Goal: Task Accomplishment & Management: Use online tool/utility

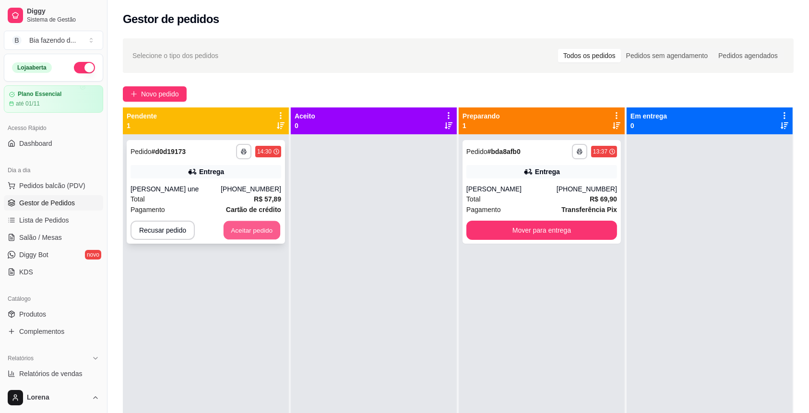
click at [270, 234] on button "Aceitar pedido" at bounding box center [252, 230] width 57 height 19
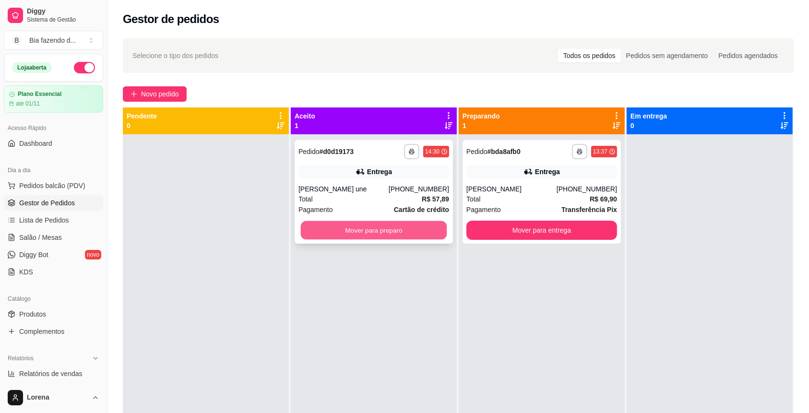
click at [372, 227] on button "Mover para preparo" at bounding box center [374, 230] width 146 height 19
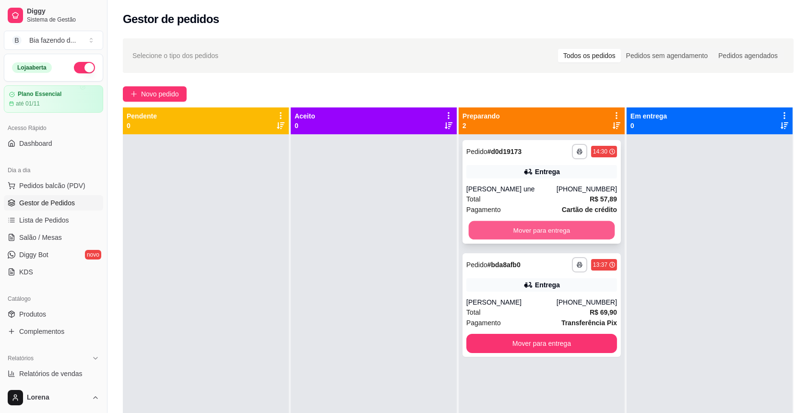
click at [539, 229] on button "Mover para entrega" at bounding box center [542, 230] width 146 height 19
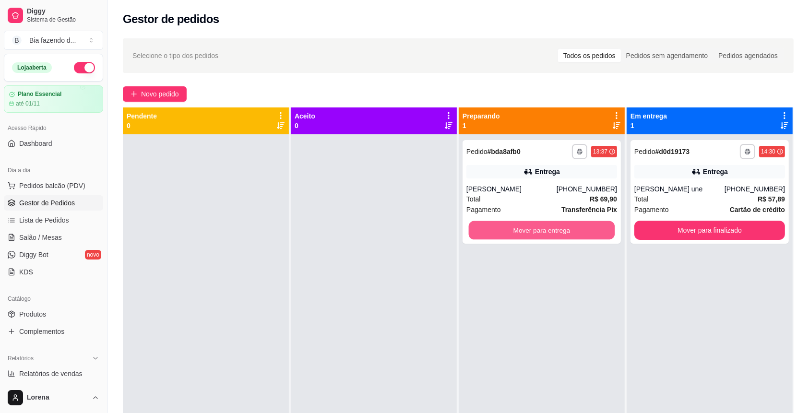
click at [539, 229] on button "Mover para entrega" at bounding box center [542, 230] width 146 height 19
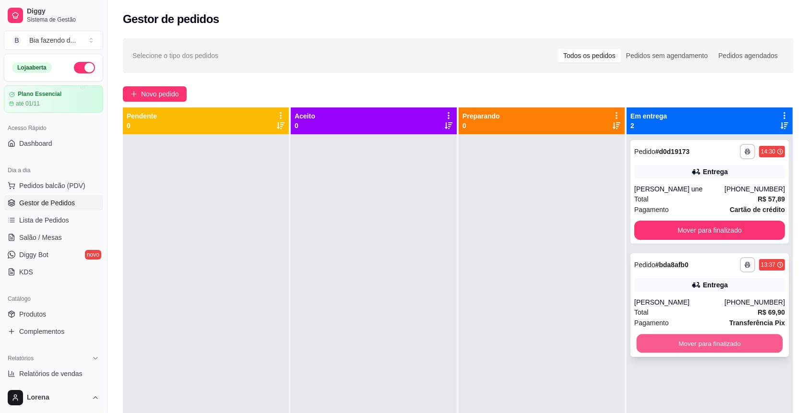
click at [735, 344] on button "Mover para finalizado" at bounding box center [710, 344] width 146 height 19
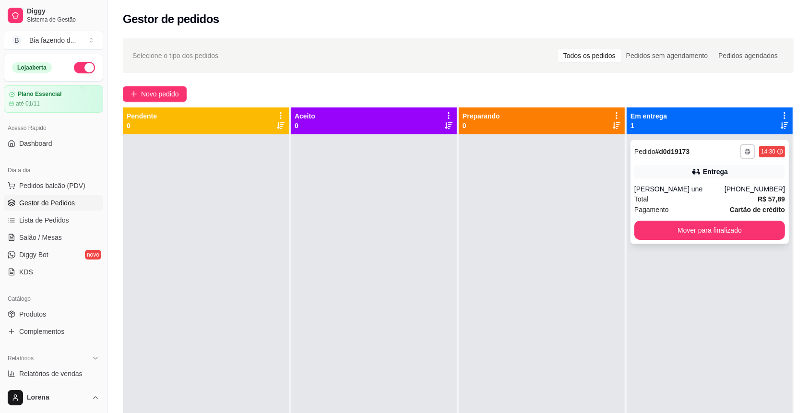
click at [699, 179] on div "**********" at bounding box center [710, 192] width 158 height 104
click at [744, 238] on button "Mover para finalizado" at bounding box center [710, 230] width 146 height 19
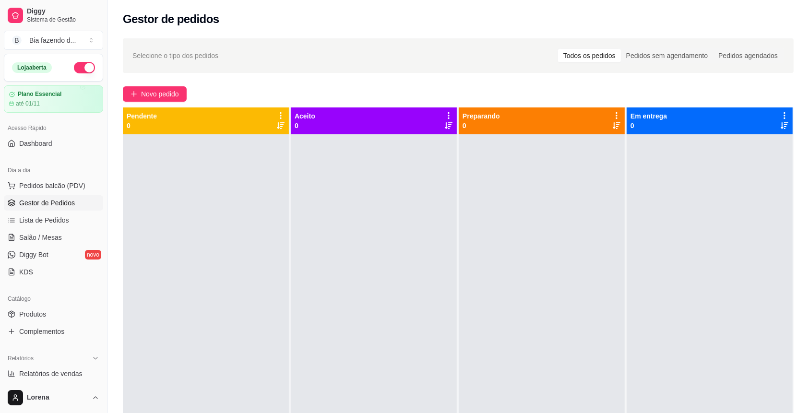
click at [27, 195] on ul "Pedidos balcão (PDV) Gestor de Pedidos Lista de Pedidos Salão / Mesas Diggy Bot…" at bounding box center [53, 229] width 99 height 102
click at [38, 180] on button "Pedidos balcão (PDV)" at bounding box center [53, 185] width 99 height 15
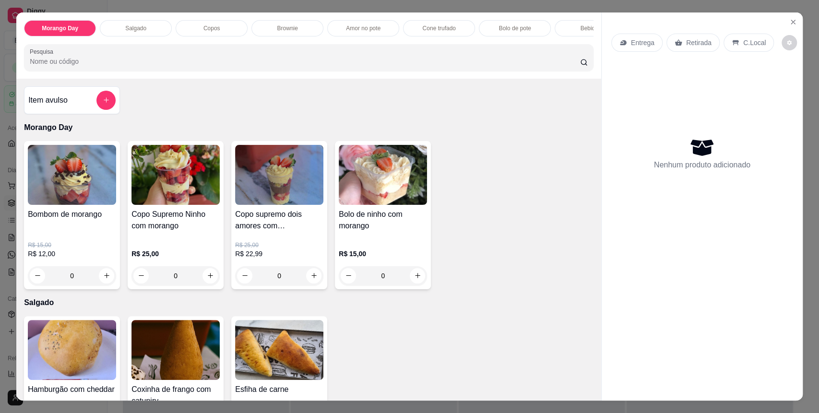
scroll to position [192, 0]
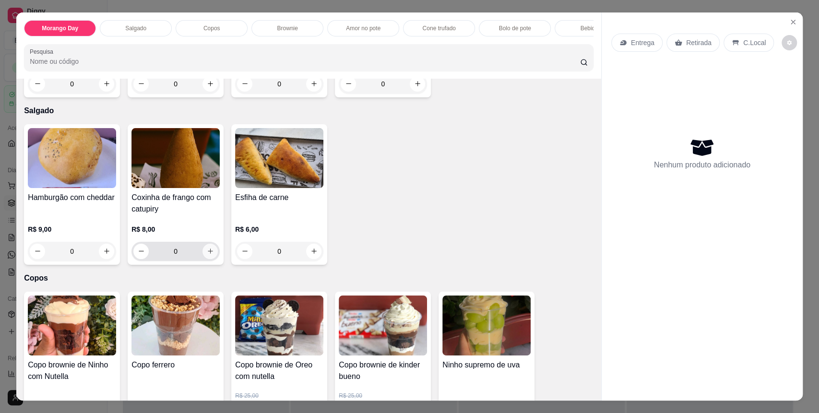
click at [212, 259] on button "increase-product-quantity" at bounding box center [210, 251] width 15 height 15
type input "1"
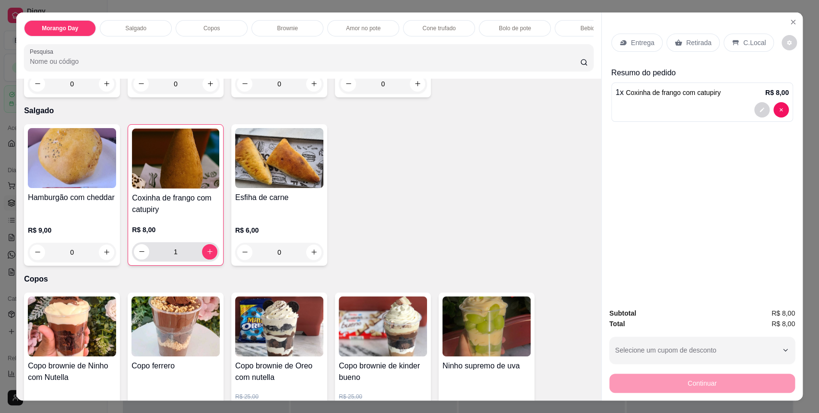
scroll to position [384, 0]
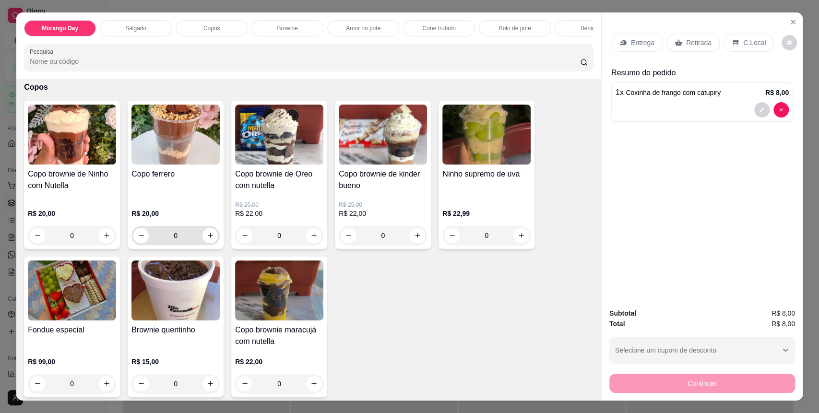
click at [203, 237] on div "0" at bounding box center [175, 235] width 84 height 19
click at [207, 240] on icon "increase-product-quantity" at bounding box center [210, 235] width 7 height 7
type input "1"
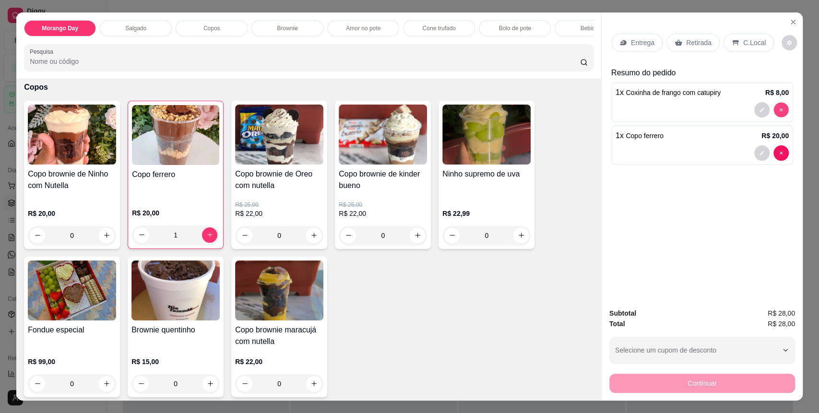
type input "0"
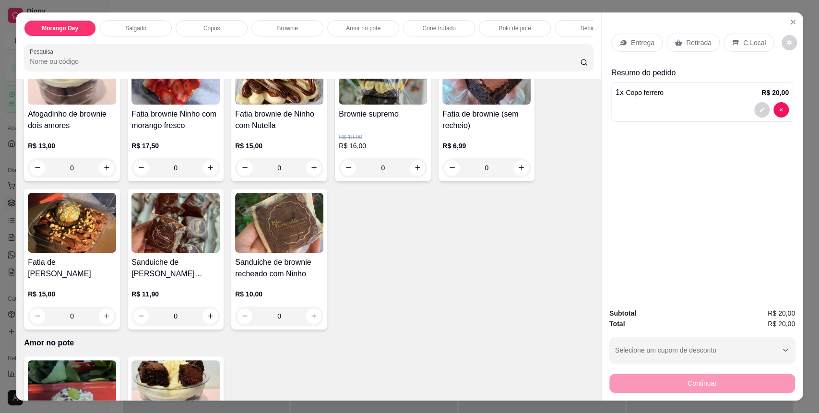
scroll to position [768, 0]
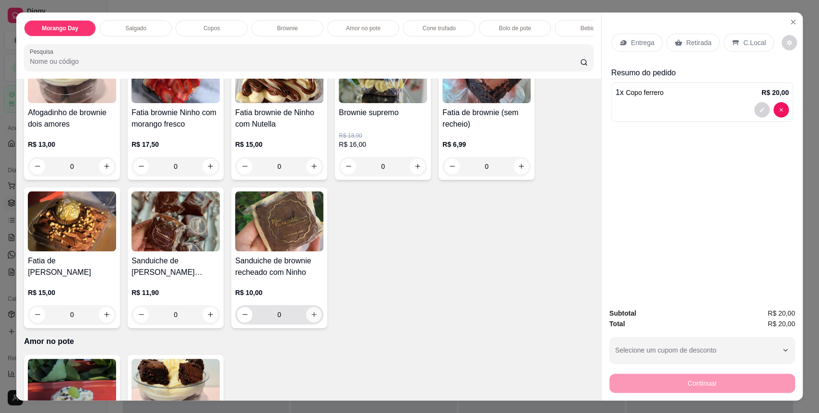
click at [311, 318] on icon "increase-product-quantity" at bounding box center [314, 314] width 7 height 7
type input "1"
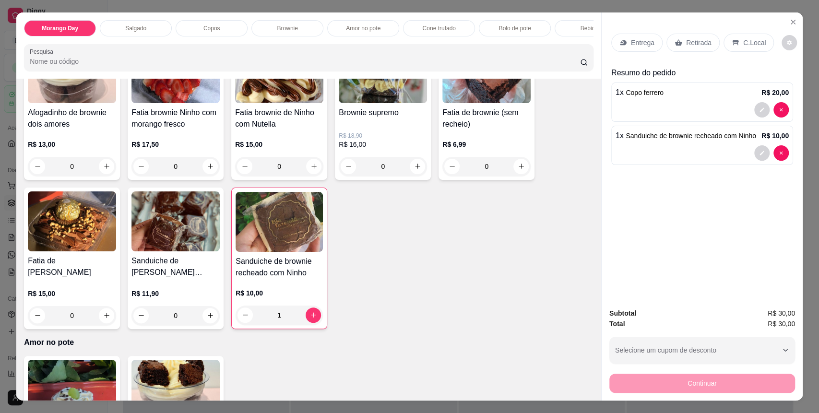
click at [760, 38] on div "C.Local" at bounding box center [749, 43] width 50 height 18
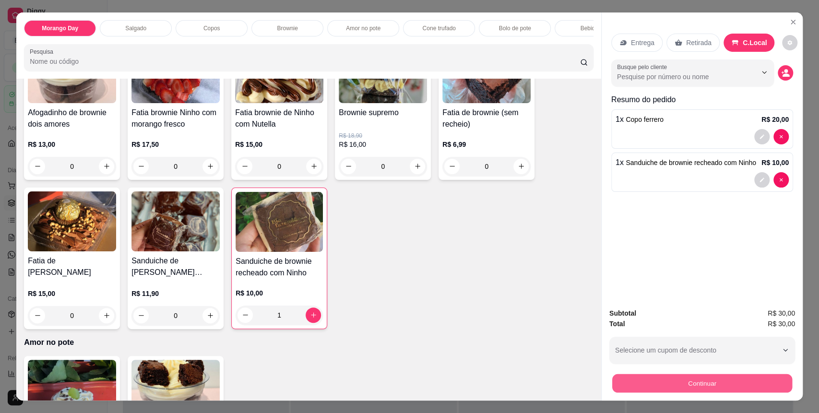
click at [700, 387] on button "Continuar" at bounding box center [702, 383] width 180 height 19
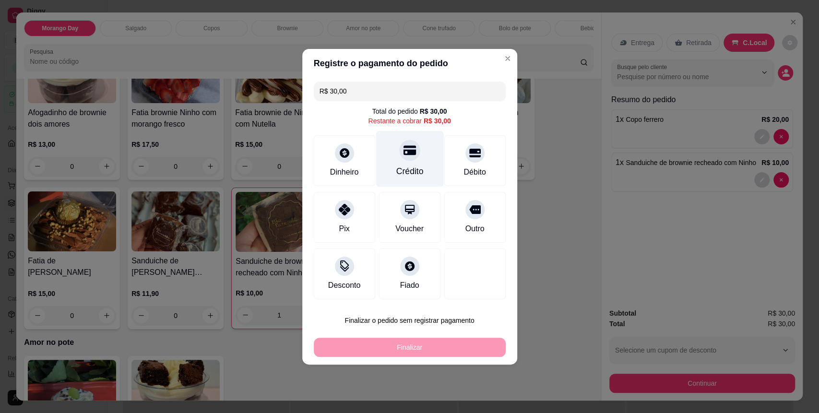
click at [407, 157] on div at bounding box center [409, 150] width 21 height 21
type input "R$ 0,00"
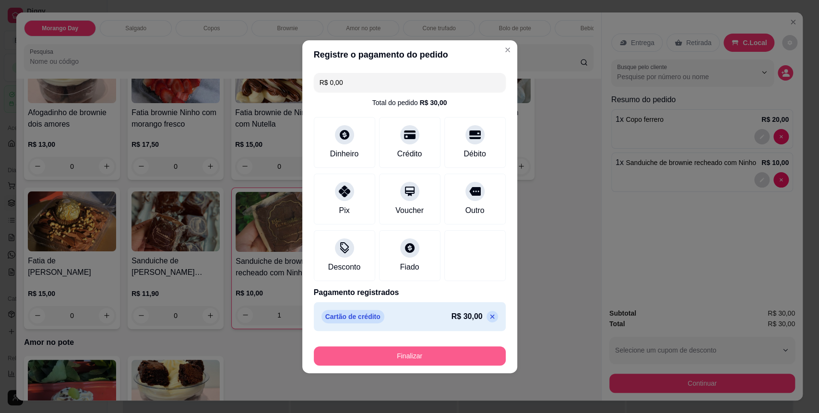
click at [411, 352] on button "Finalizar" at bounding box center [410, 356] width 192 height 19
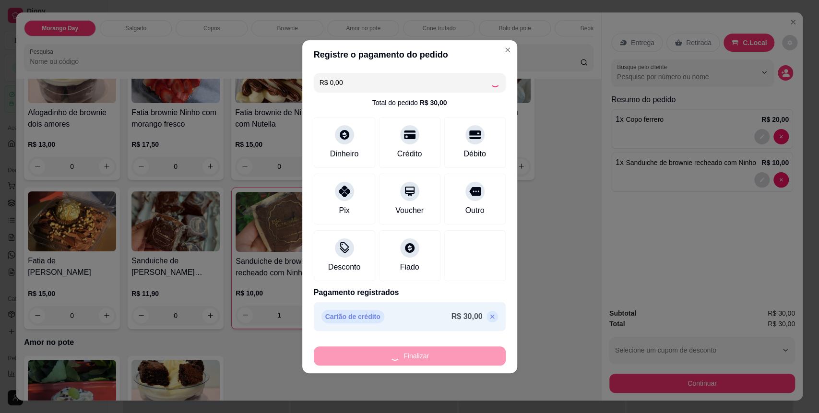
type input "0"
type input "-R$ 30,00"
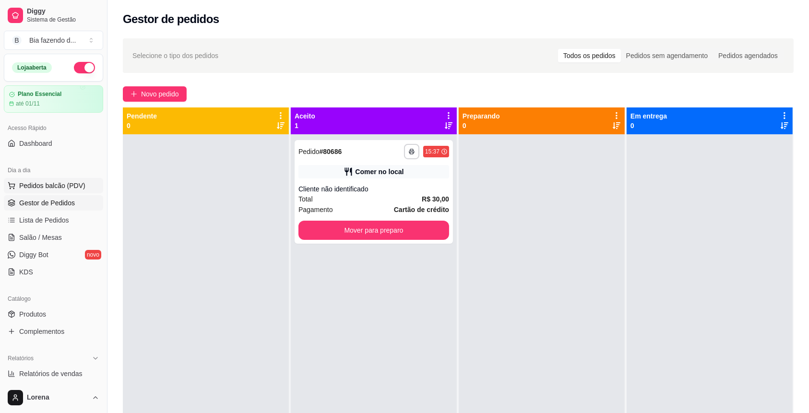
click at [86, 184] on button "Pedidos balcão (PDV)" at bounding box center [53, 185] width 99 height 15
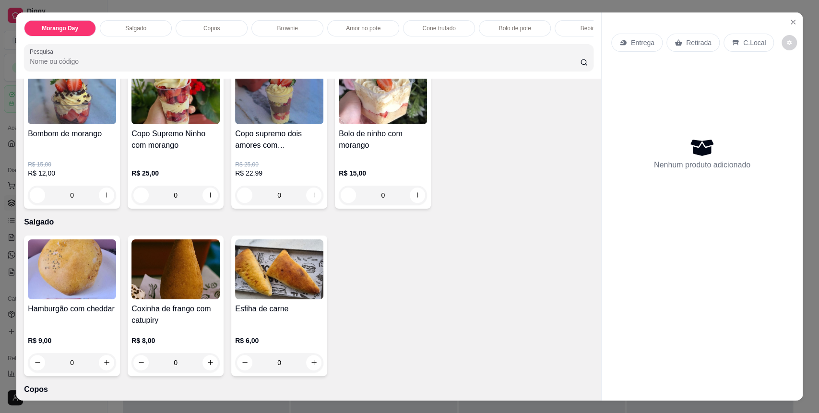
scroll to position [128, 0]
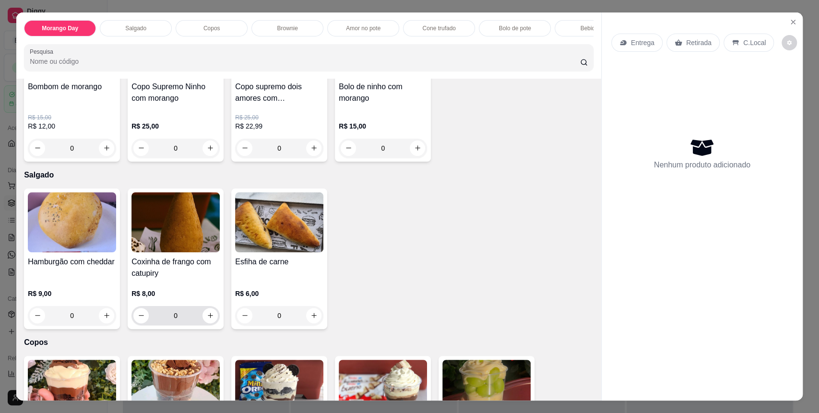
click at [210, 317] on div "0" at bounding box center [175, 315] width 84 height 19
click at [207, 320] on icon "increase-product-quantity" at bounding box center [210, 315] width 7 height 7
type input "1"
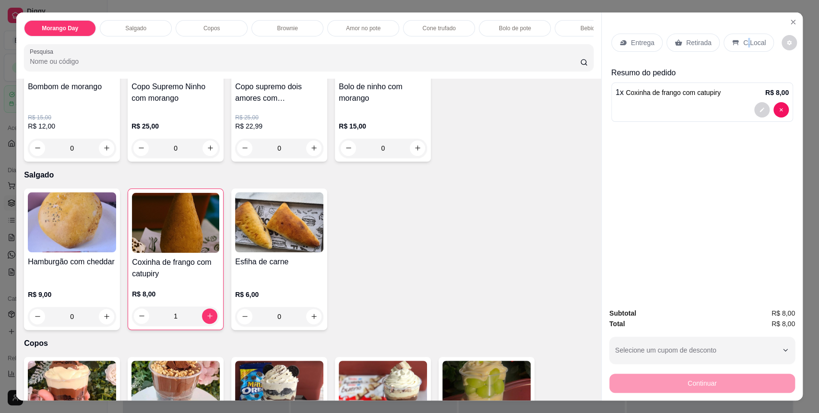
drag, startPoint x: 741, startPoint y: 36, endPoint x: 742, endPoint y: 58, distance: 22.1
click at [742, 45] on div "C.Local" at bounding box center [749, 43] width 50 height 18
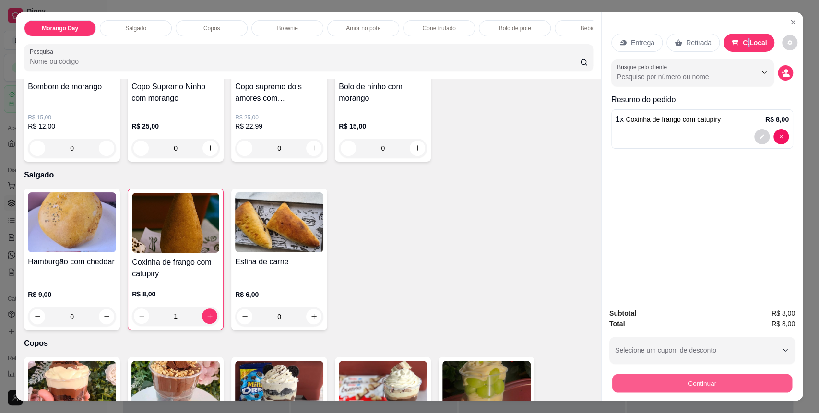
click at [720, 389] on button "Continuar" at bounding box center [702, 383] width 180 height 19
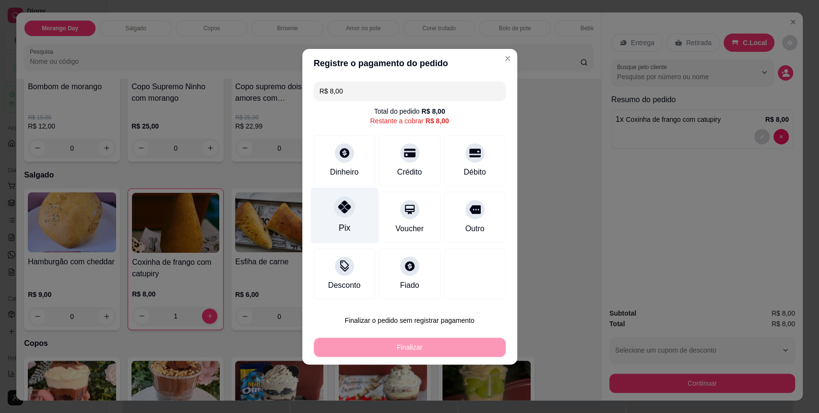
click at [351, 222] on div "Pix" at bounding box center [345, 215] width 68 height 56
type input "R$ 0,00"
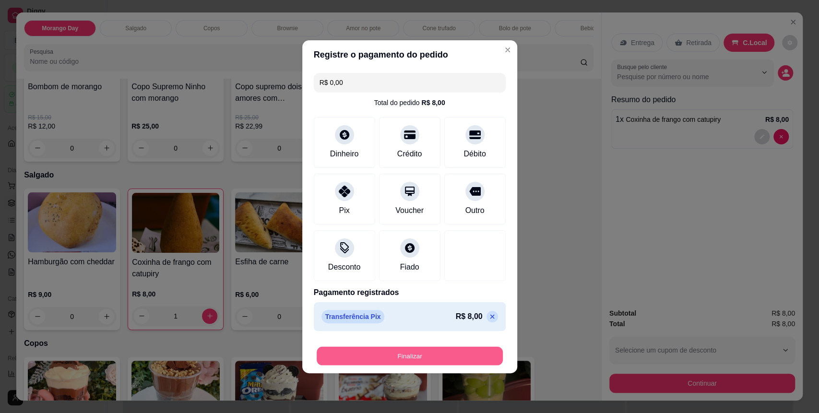
click at [356, 348] on button "Finalizar" at bounding box center [410, 356] width 186 height 19
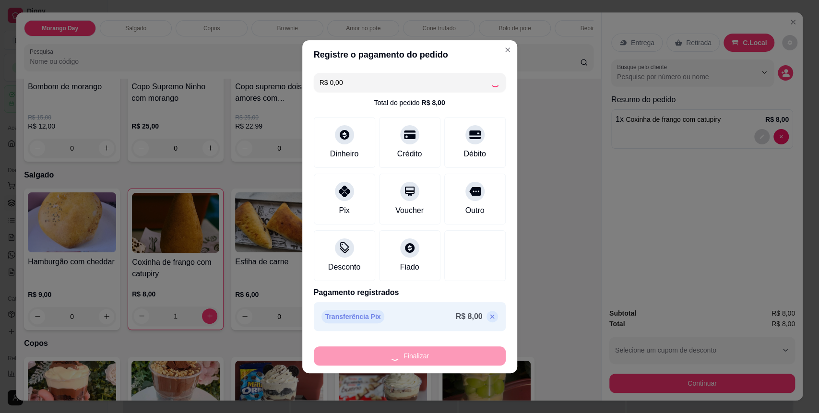
type input "0"
type input "-R$ 8,00"
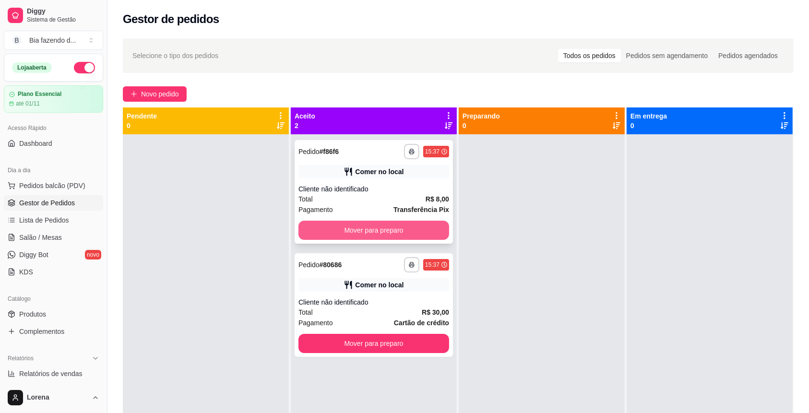
click at [389, 235] on button "Mover para preparo" at bounding box center [374, 230] width 151 height 19
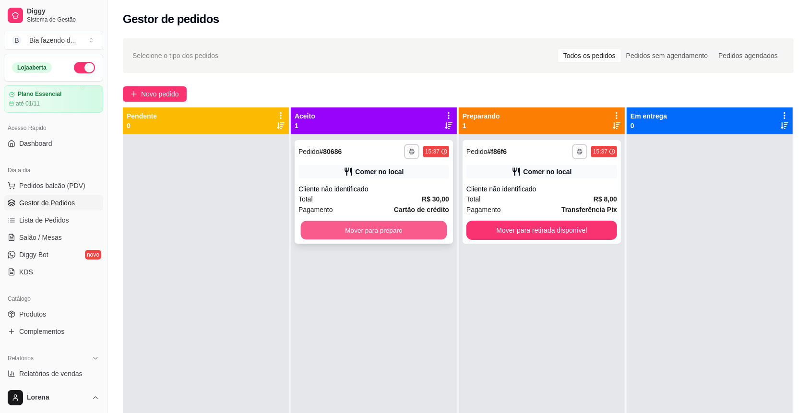
click at [392, 234] on button "Mover para preparo" at bounding box center [374, 230] width 146 height 19
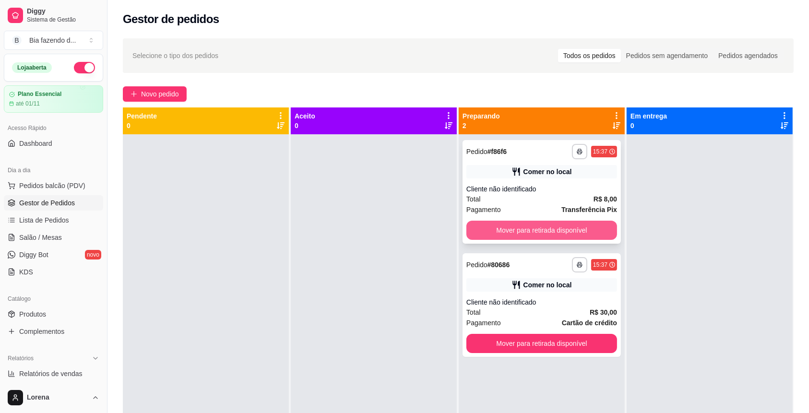
click at [498, 238] on button "Mover para retirada disponível" at bounding box center [542, 230] width 151 height 19
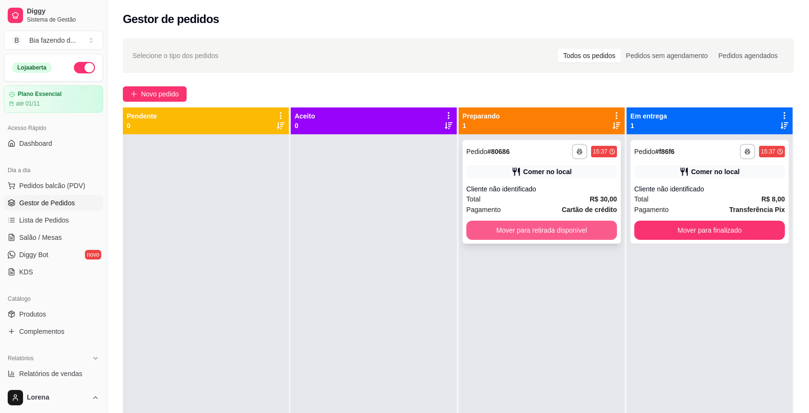
click at [499, 234] on button "Mover para retirada disponível" at bounding box center [542, 230] width 151 height 19
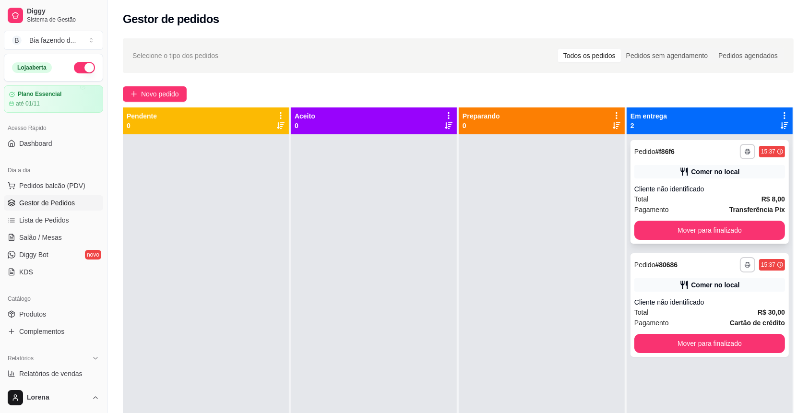
click at [659, 223] on div "**********" at bounding box center [710, 192] width 158 height 104
click at [659, 228] on button "Mover para finalizado" at bounding box center [710, 230] width 146 height 19
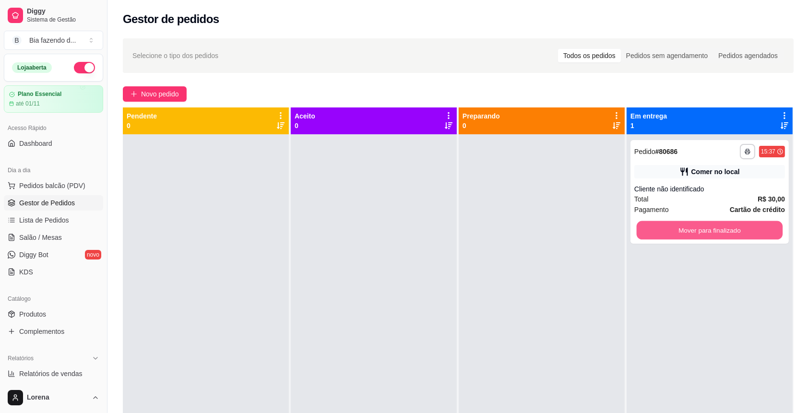
click at [659, 228] on button "Mover para finalizado" at bounding box center [710, 230] width 146 height 19
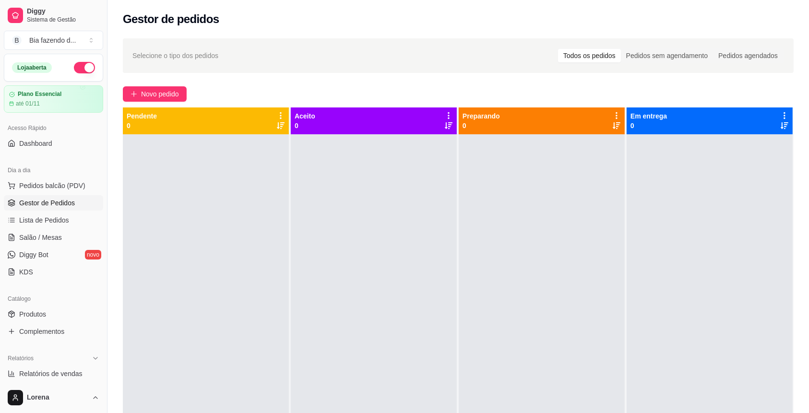
click at [49, 177] on div "Dia a dia" at bounding box center [53, 170] width 99 height 15
click at [55, 183] on span "Pedidos balcão (PDV)" at bounding box center [52, 186] width 66 height 10
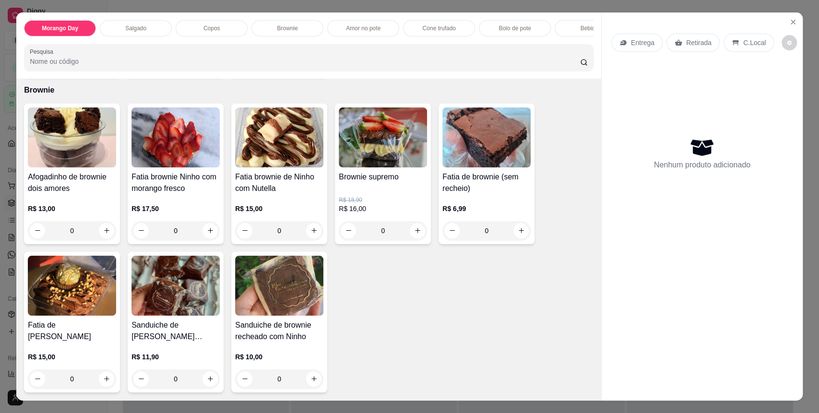
scroll to position [768, 0]
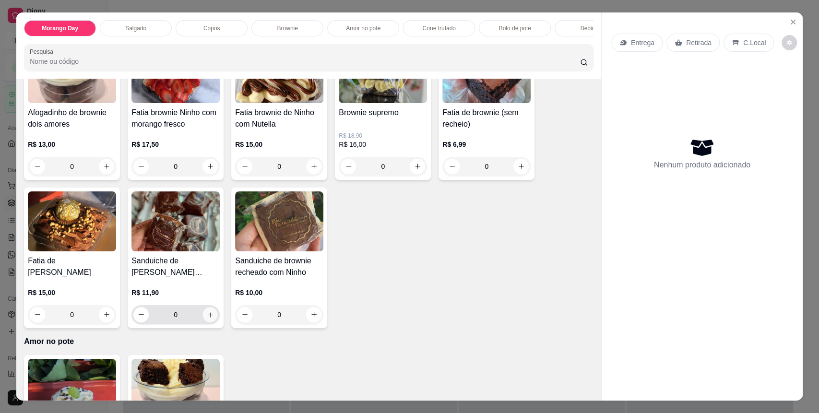
click at [207, 322] on button "increase-product-quantity" at bounding box center [210, 314] width 15 height 15
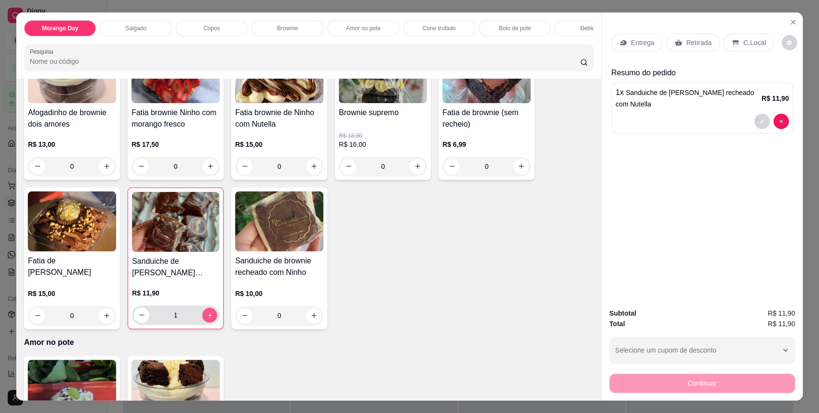
click at [207, 319] on icon "increase-product-quantity" at bounding box center [209, 315] width 7 height 7
type input "2"
click at [727, 47] on div "C.Local" at bounding box center [749, 43] width 50 height 18
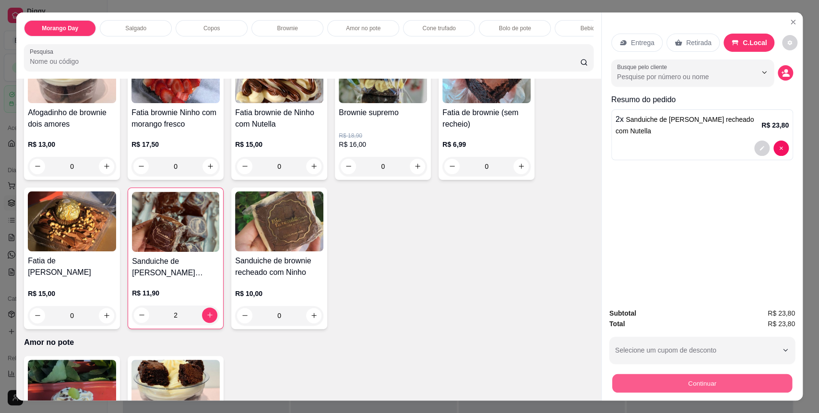
click at [680, 378] on button "Continuar" at bounding box center [702, 383] width 180 height 19
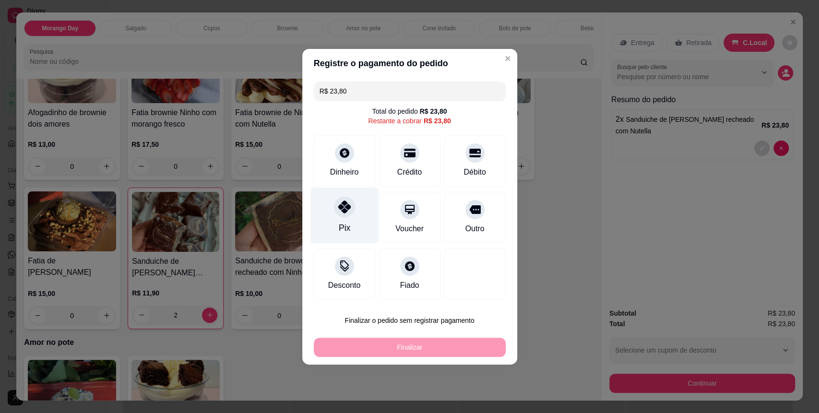
click at [341, 215] on div at bounding box center [344, 206] width 21 height 21
type input "R$ 0,00"
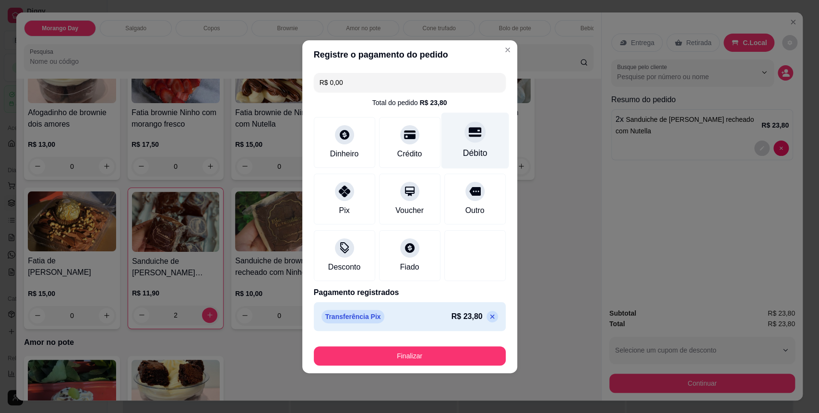
click at [458, 146] on div "Débito" at bounding box center [475, 140] width 68 height 56
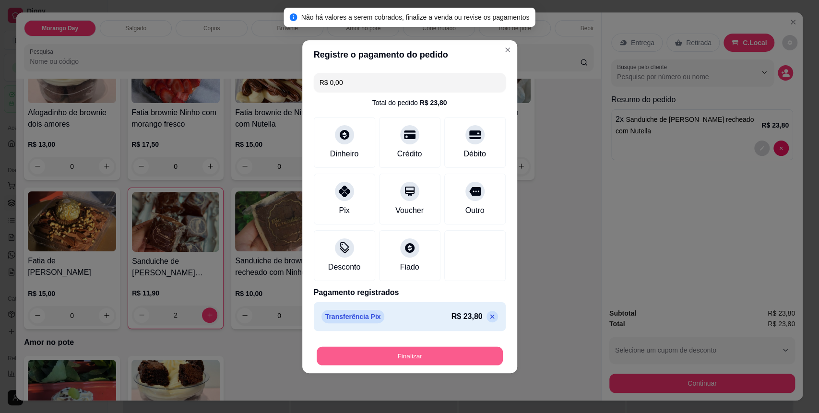
click at [463, 348] on button "Finalizar" at bounding box center [410, 356] width 186 height 19
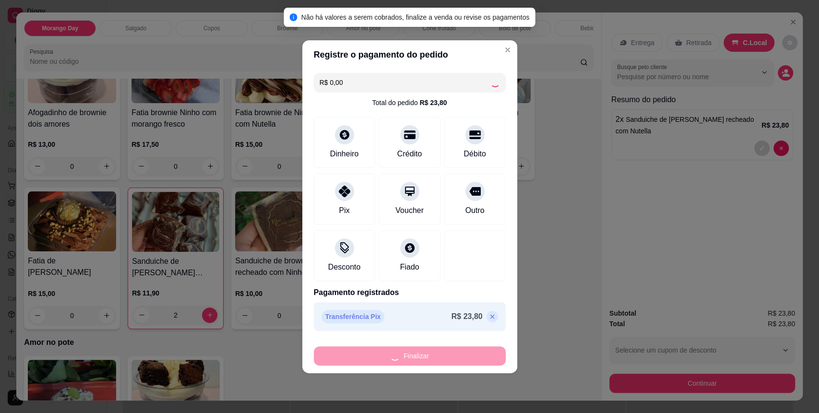
type input "0"
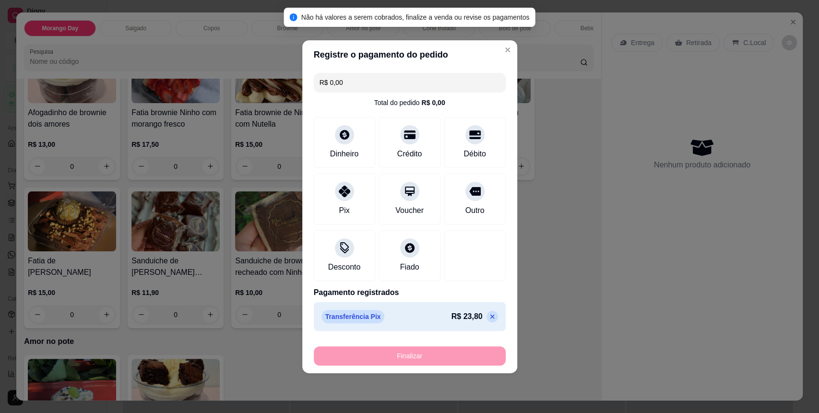
type input "-R$ 23,80"
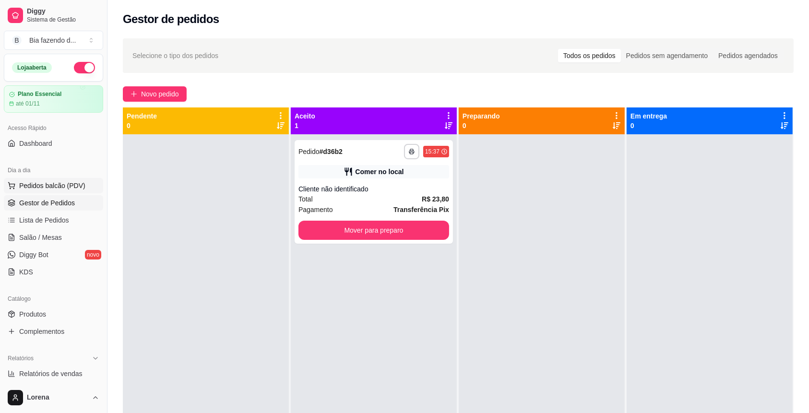
click at [72, 191] on button "Pedidos balcão (PDV)" at bounding box center [53, 185] width 99 height 15
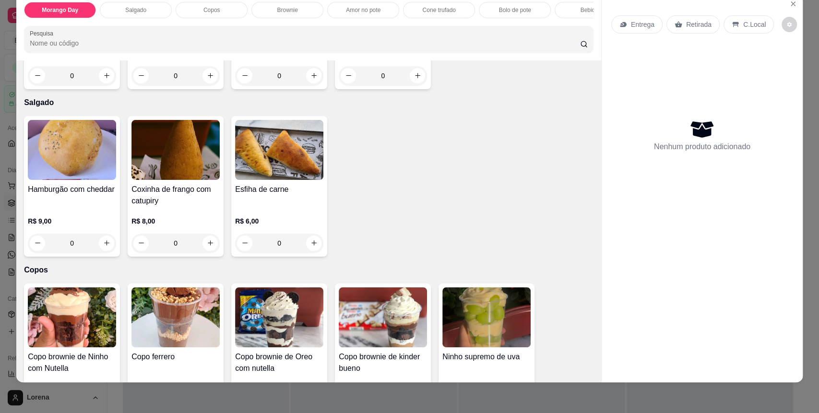
scroll to position [192, 0]
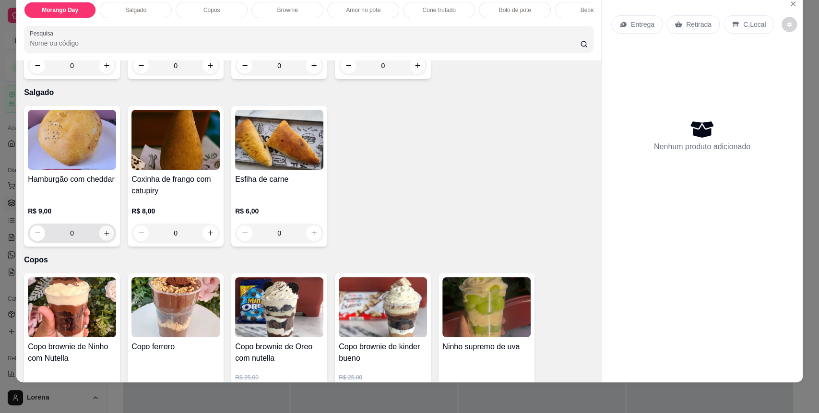
click at [105, 237] on icon "increase-product-quantity" at bounding box center [106, 233] width 7 height 7
type input "1"
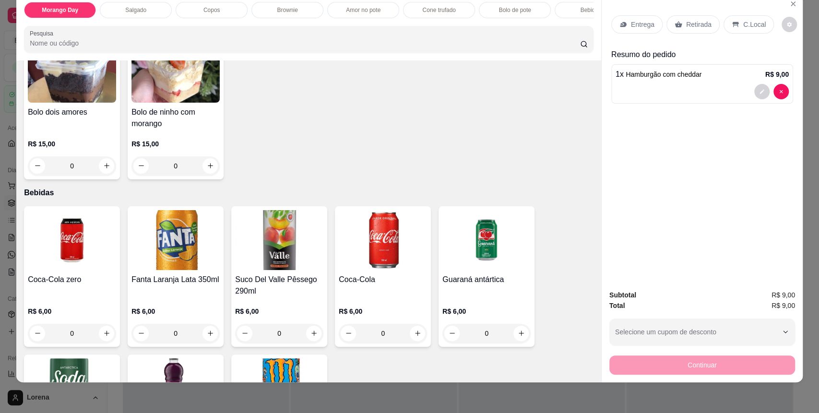
scroll to position [1531, 0]
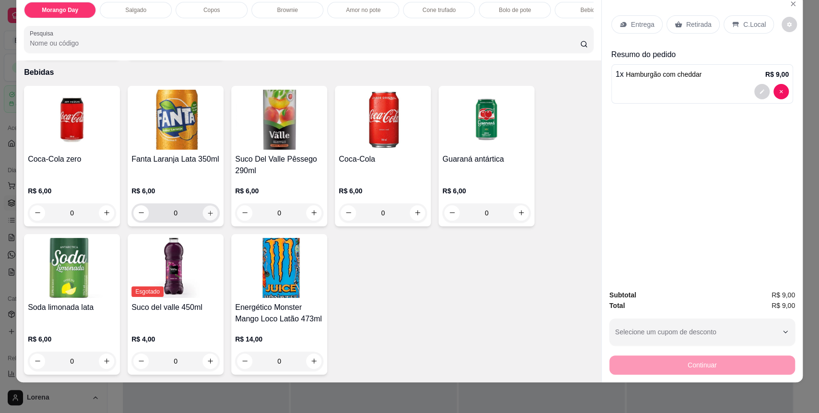
click at [214, 216] on div "0" at bounding box center [176, 213] width 88 height 19
click at [207, 214] on icon "increase-product-quantity" at bounding box center [210, 213] width 7 height 7
type input "1"
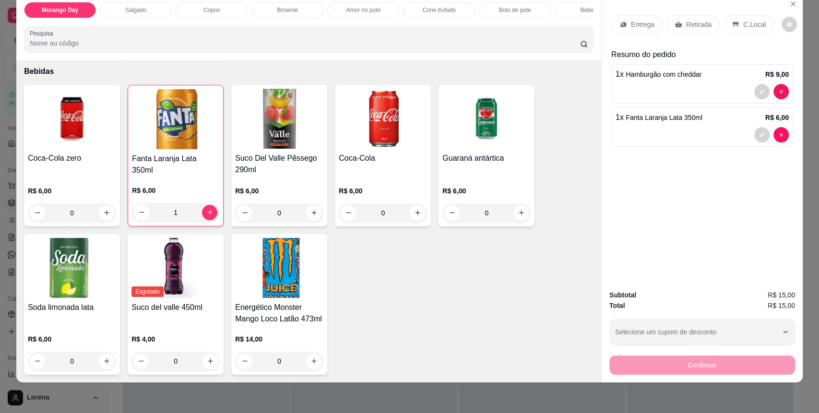
click at [744, 16] on div "C.Local" at bounding box center [749, 24] width 50 height 18
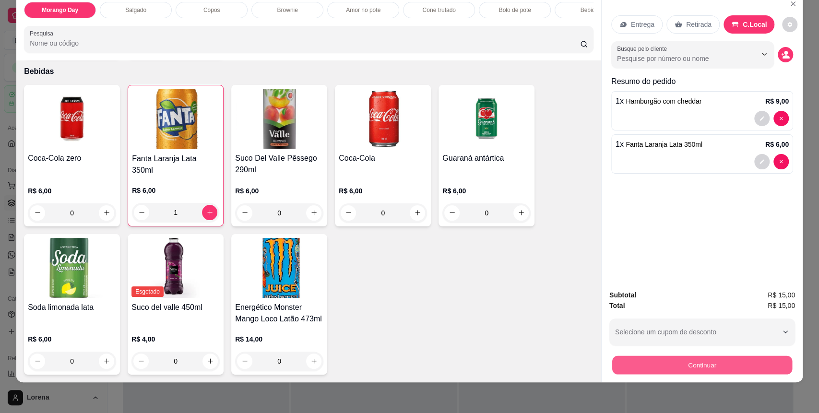
click at [652, 362] on button "Continuar" at bounding box center [702, 365] width 180 height 19
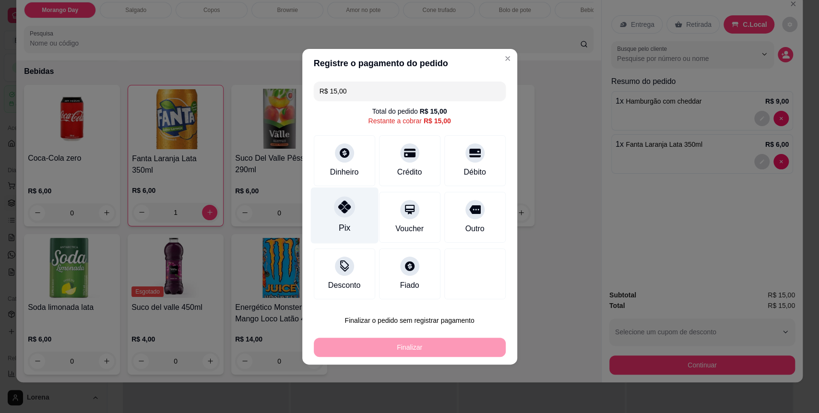
click at [351, 198] on div "Pix" at bounding box center [345, 215] width 68 height 56
type input "R$ 0,00"
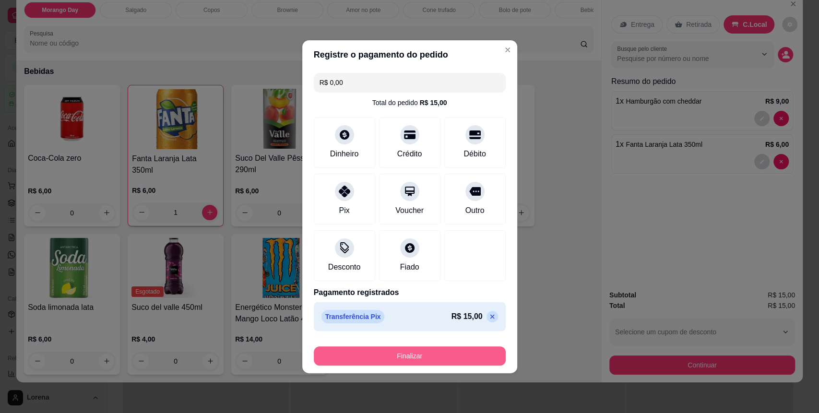
click at [403, 349] on button "Finalizar" at bounding box center [410, 356] width 192 height 19
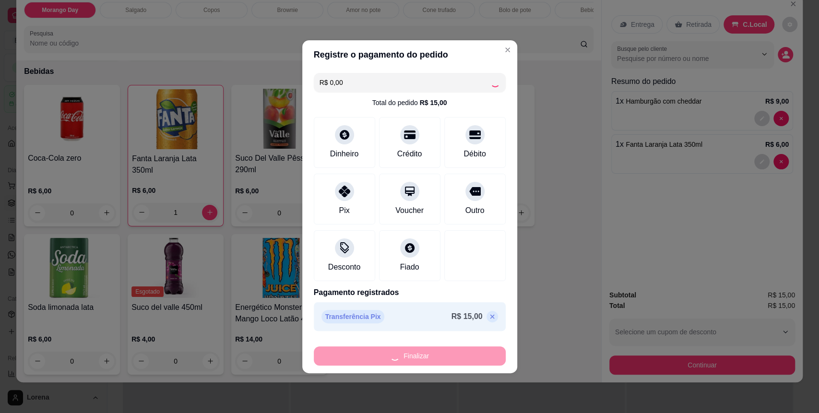
type input "0"
type input "-R$ 15,00"
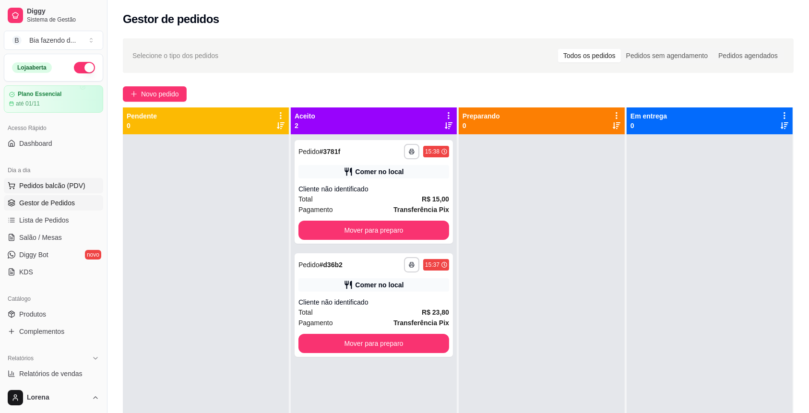
click at [23, 183] on span "Pedidos balcão (PDV)" at bounding box center [52, 186] width 66 height 10
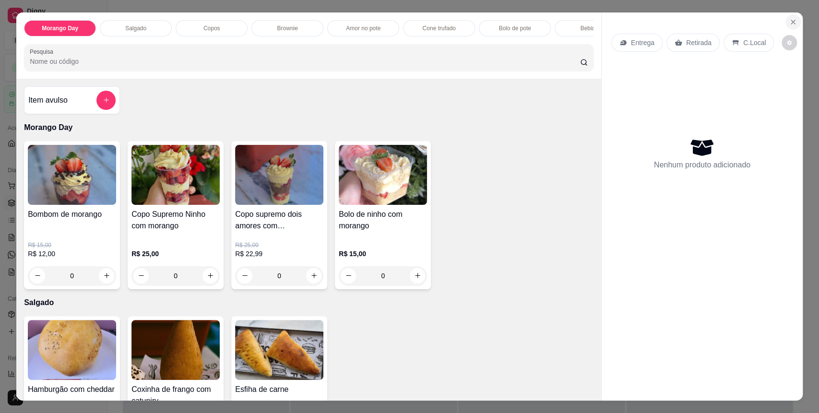
click at [788, 28] on button "Close" at bounding box center [793, 21] width 15 height 15
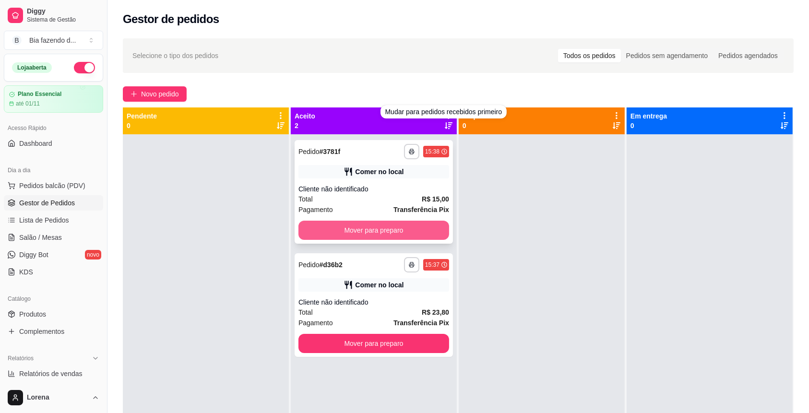
click at [381, 230] on button "Mover para preparo" at bounding box center [374, 230] width 151 height 19
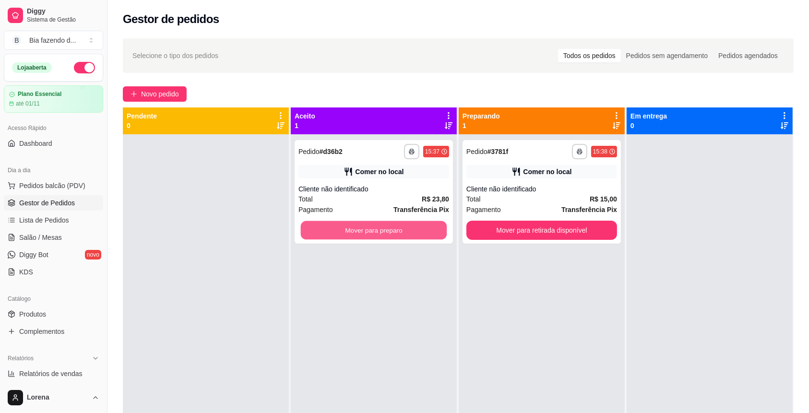
click at [381, 230] on button "Mover para preparo" at bounding box center [374, 230] width 146 height 19
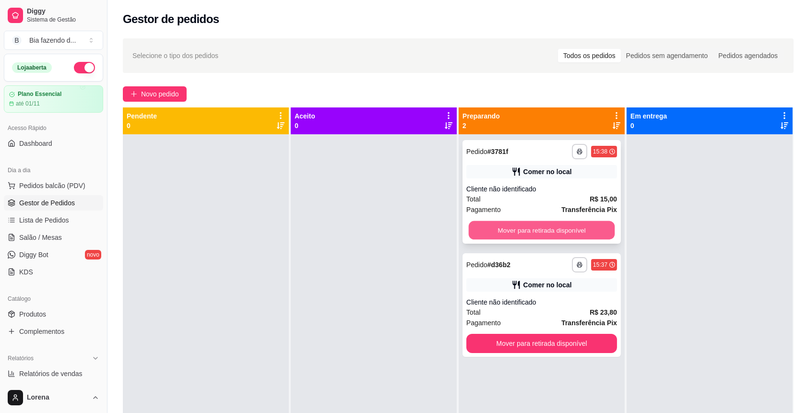
click at [495, 230] on button "Mover para retirada disponível" at bounding box center [542, 230] width 146 height 19
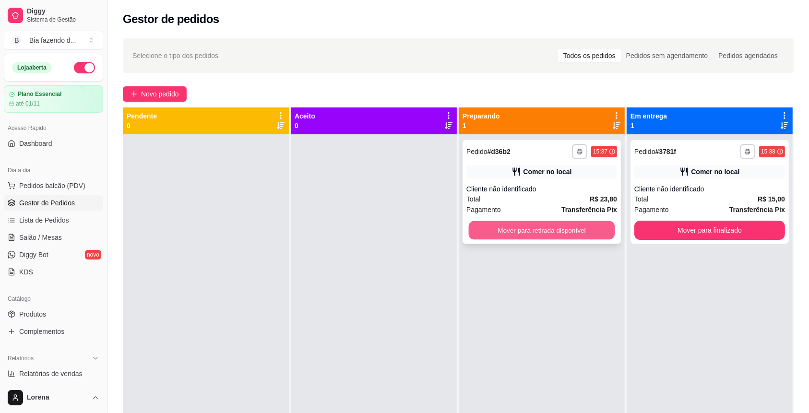
click at [497, 229] on button "Mover para retirada disponível" at bounding box center [542, 230] width 146 height 19
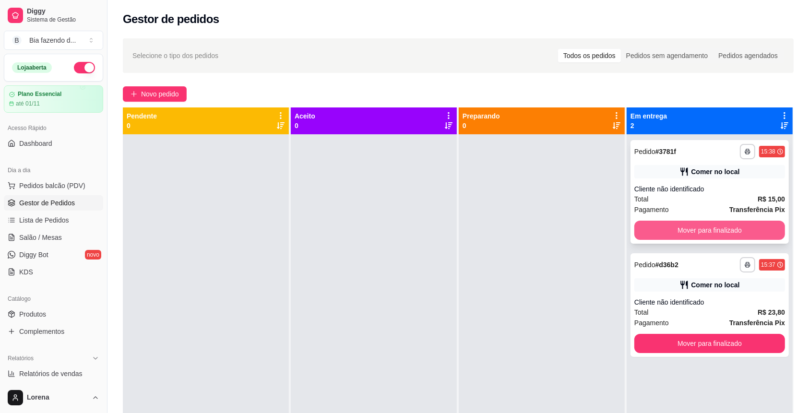
click at [641, 228] on button "Mover para finalizado" at bounding box center [710, 230] width 151 height 19
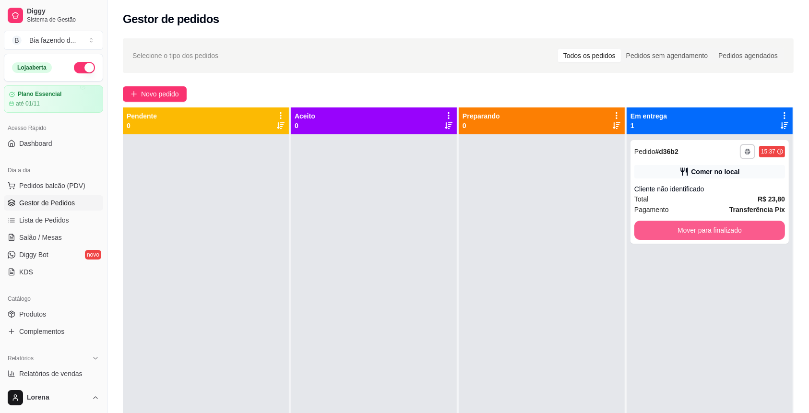
click at [641, 228] on button "Mover para finalizado" at bounding box center [710, 230] width 151 height 19
